Goal: Information Seeking & Learning: Find specific fact

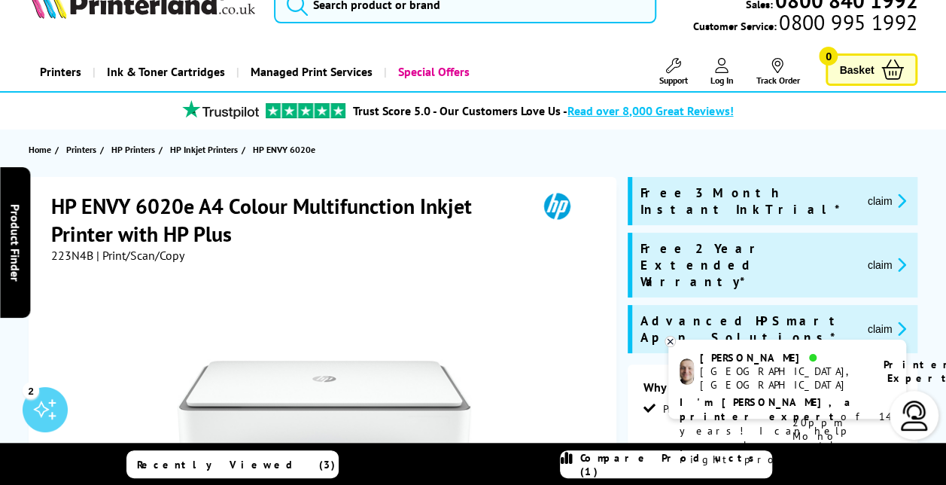
scroll to position [32, 0]
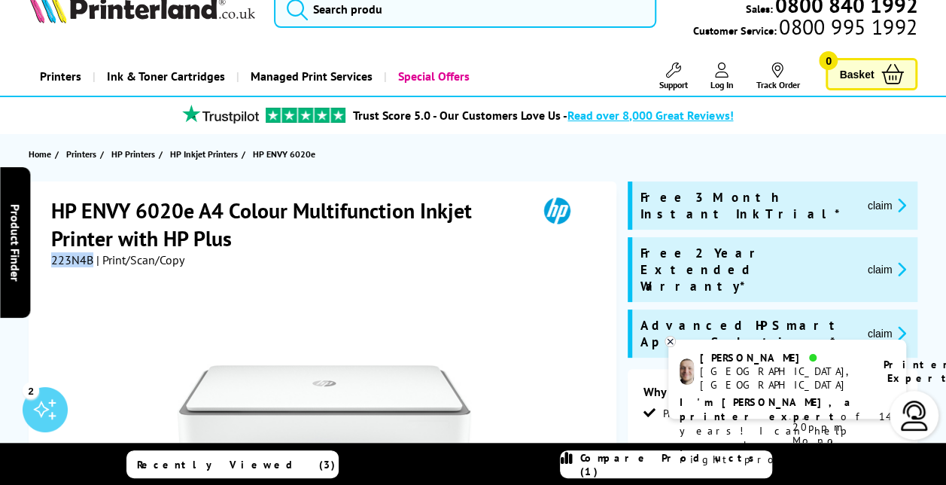
drag, startPoint x: 92, startPoint y: 260, endPoint x: 51, endPoint y: 263, distance: 40.7
click at [51, 263] on span "223N4B" at bounding box center [72, 259] width 42 height 15
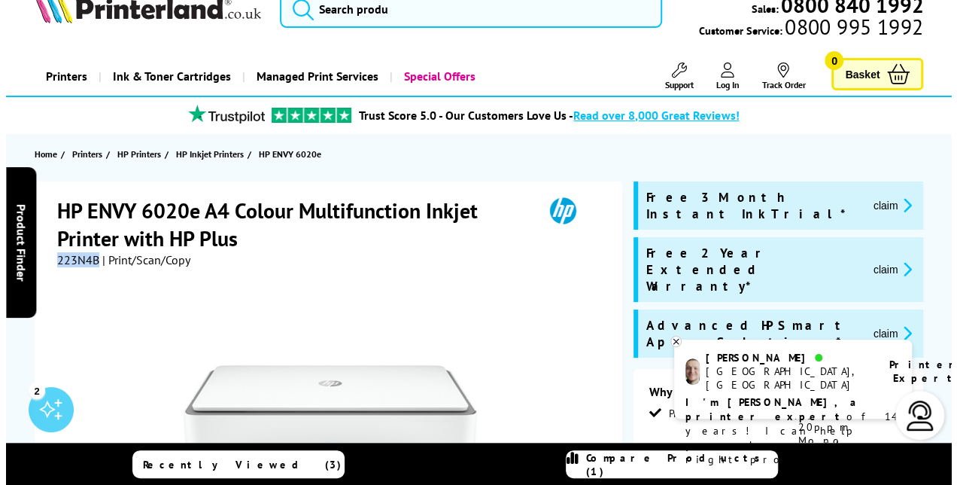
scroll to position [31, 0]
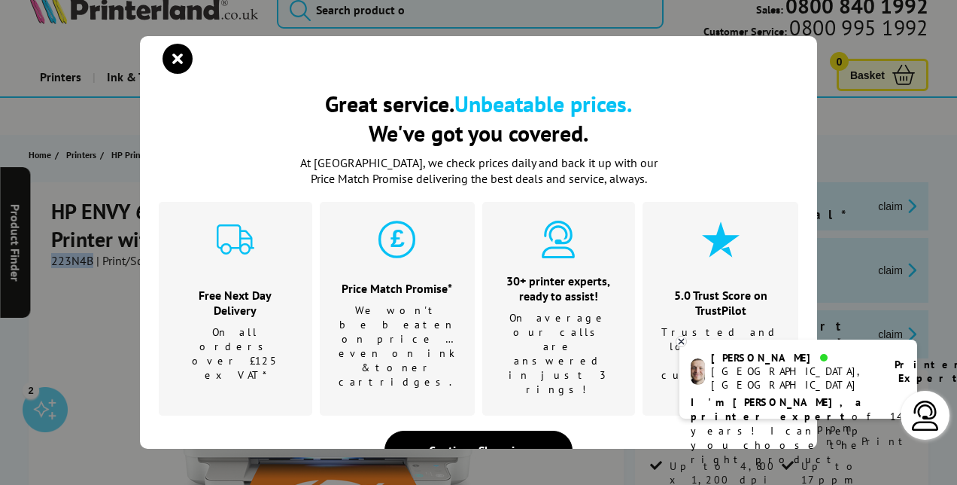
copy span "223N4B"
click at [192, 74] on icon "close modal" at bounding box center [178, 59] width 30 height 30
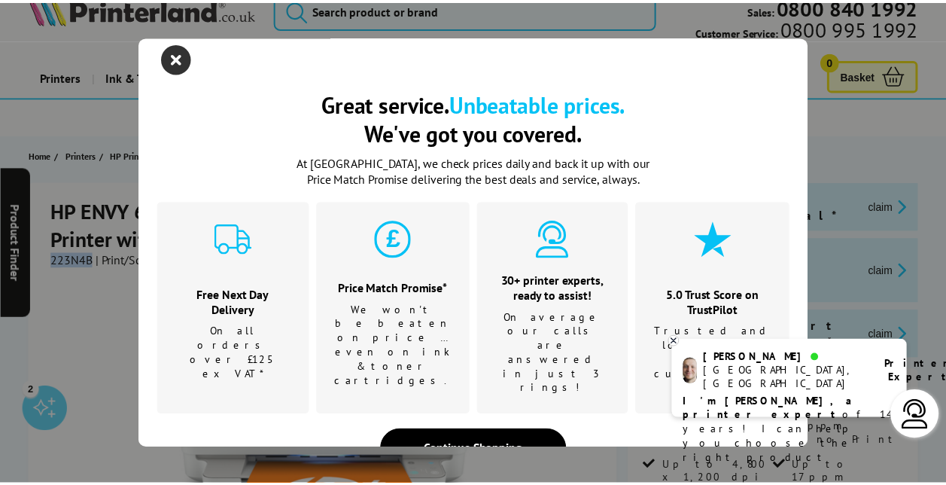
scroll to position [32, 0]
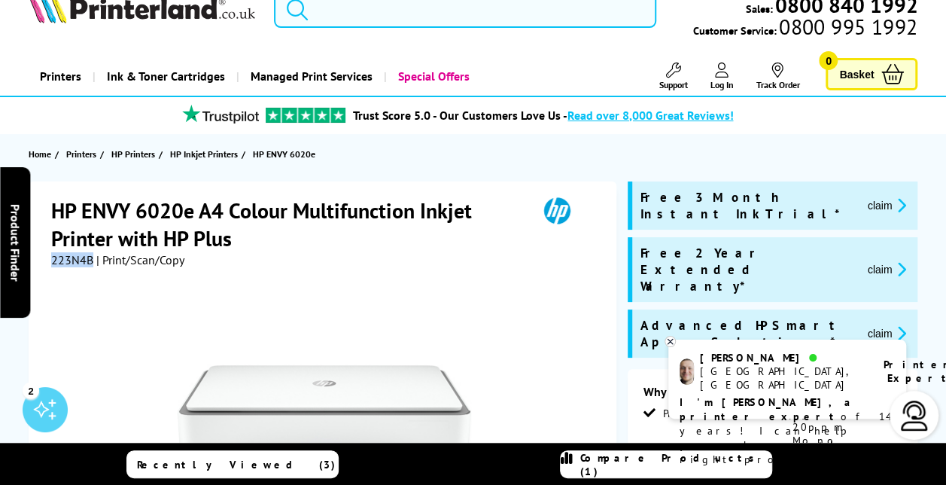
click at [358, 16] on input "search" at bounding box center [465, 9] width 382 height 38
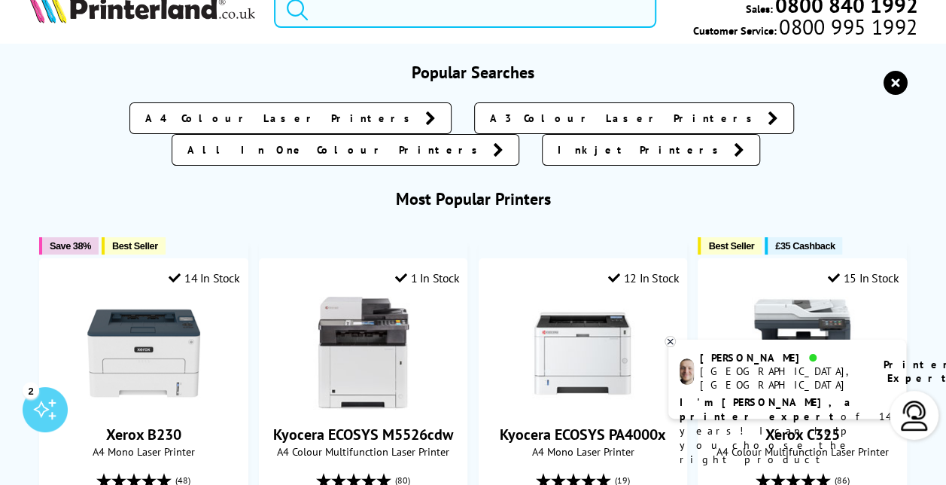
paste input "223N4B"
type input "223N4B"
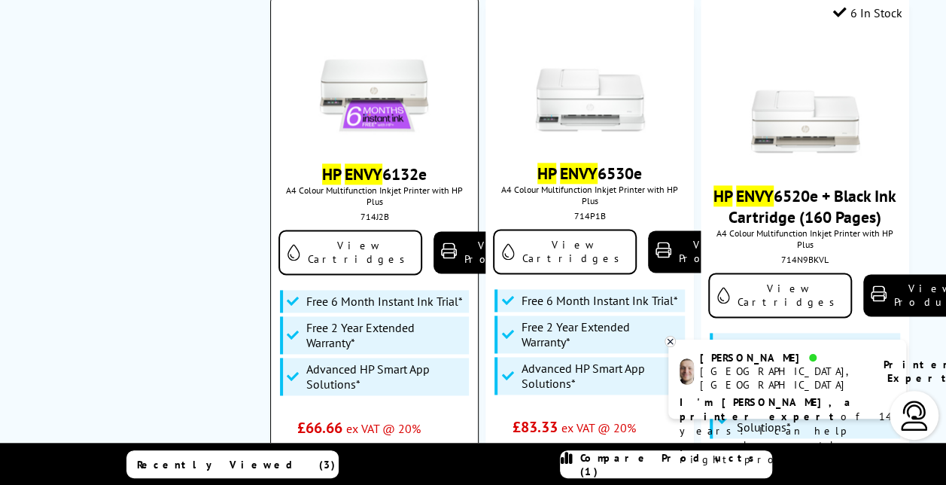
scroll to position [909, 0]
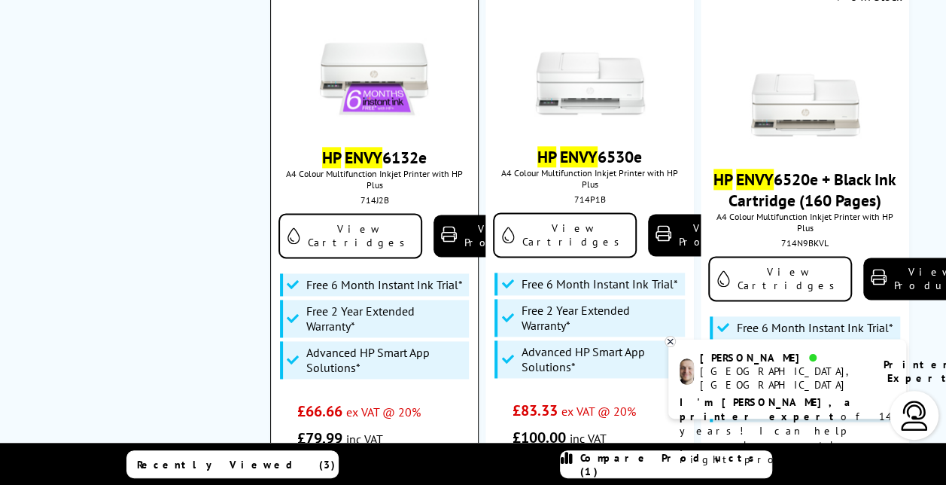
type input "hp envy"
drag, startPoint x: 399, startPoint y: 200, endPoint x: 358, endPoint y: 203, distance: 40.7
click at [358, 203] on div "714J2B" at bounding box center [374, 199] width 184 height 11
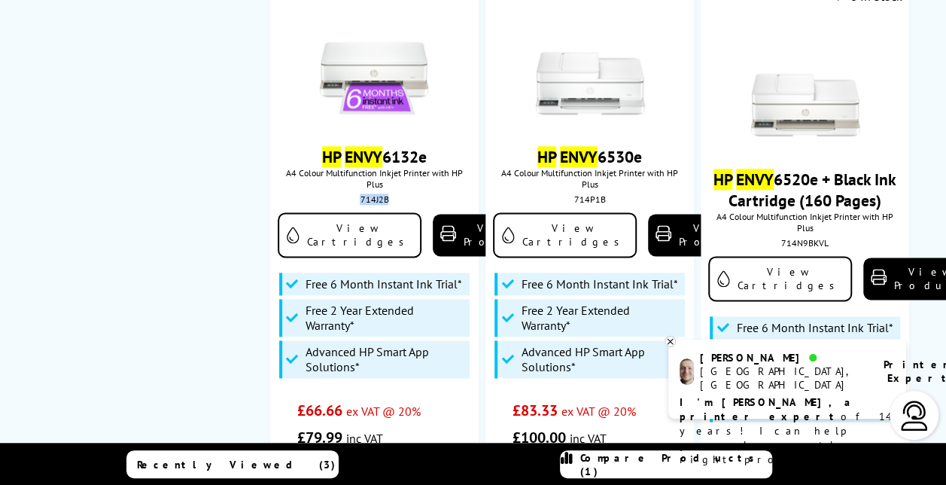
copy div "714J2B"
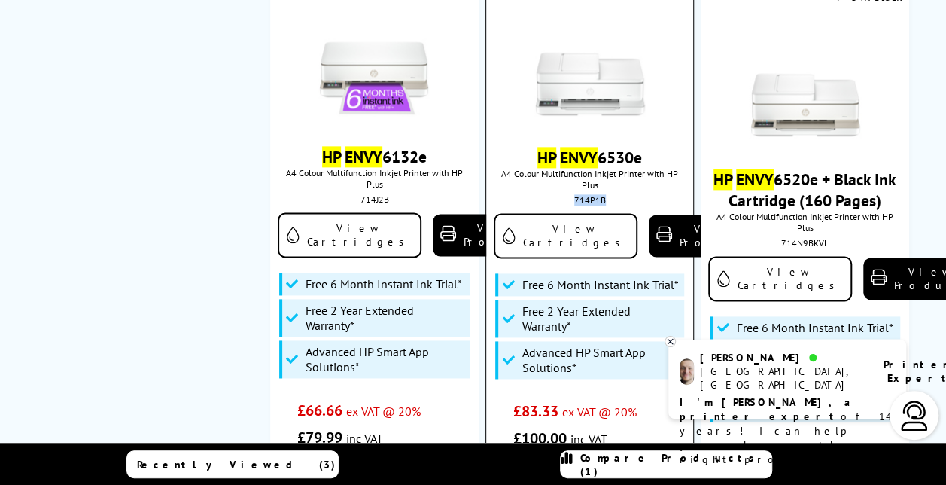
drag, startPoint x: 605, startPoint y: 202, endPoint x: 575, endPoint y: 200, distance: 30.1
click at [575, 200] on div "714P1B" at bounding box center [589, 199] width 184 height 11
copy div "714P1B"
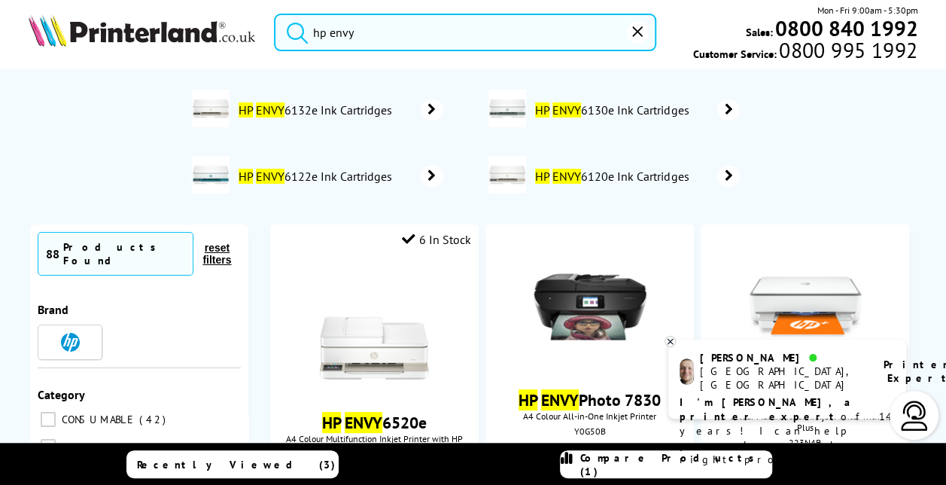
scroll to position [0, 0]
